Goal: Information Seeking & Learning: Learn about a topic

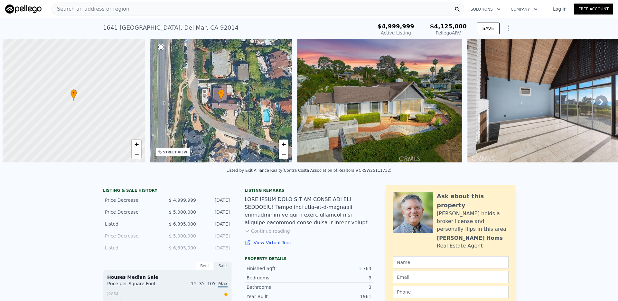
drag, startPoint x: 0, startPoint y: 0, endPoint x: 165, endPoint y: 8, distance: 165.7
click at [165, 8] on div "Search an address or region" at bounding box center [258, 9] width 413 height 13
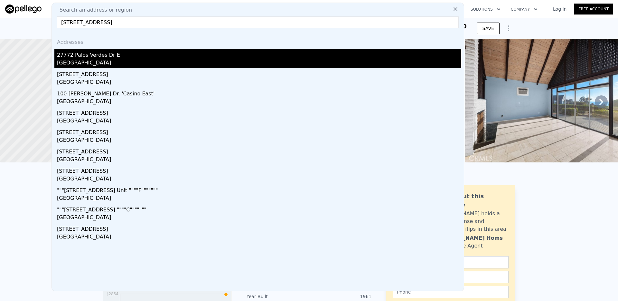
type input "[STREET_ADDRESS]"
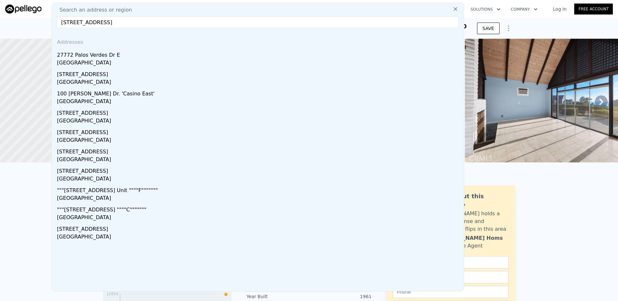
click at [123, 54] on div "27772 Palos Verdes Dr E" at bounding box center [259, 54] width 404 height 10
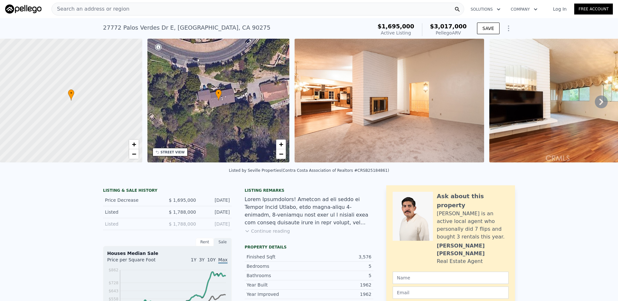
click at [165, 14] on div "Search an address or region" at bounding box center [258, 9] width 413 height 13
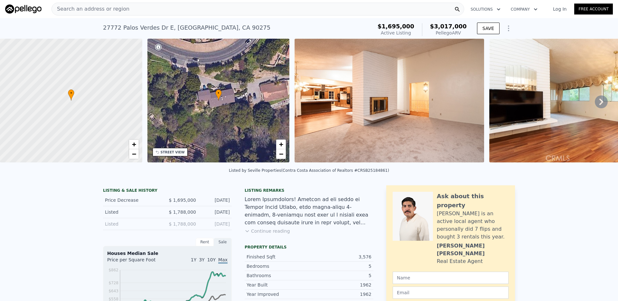
click at [194, 8] on div "Search an address or region" at bounding box center [258, 9] width 413 height 13
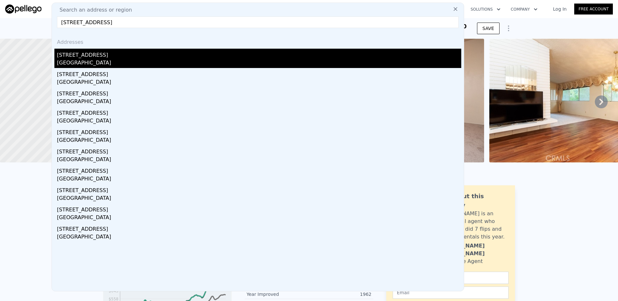
type input "[STREET_ADDRESS]"
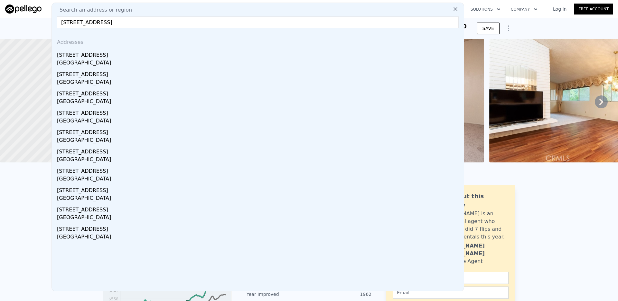
click at [118, 58] on div "[STREET_ADDRESS]" at bounding box center [259, 54] width 404 height 10
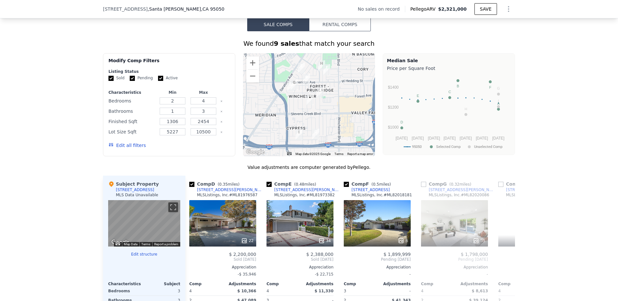
scroll to position [467, 0]
